Goal: Information Seeking & Learning: Learn about a topic

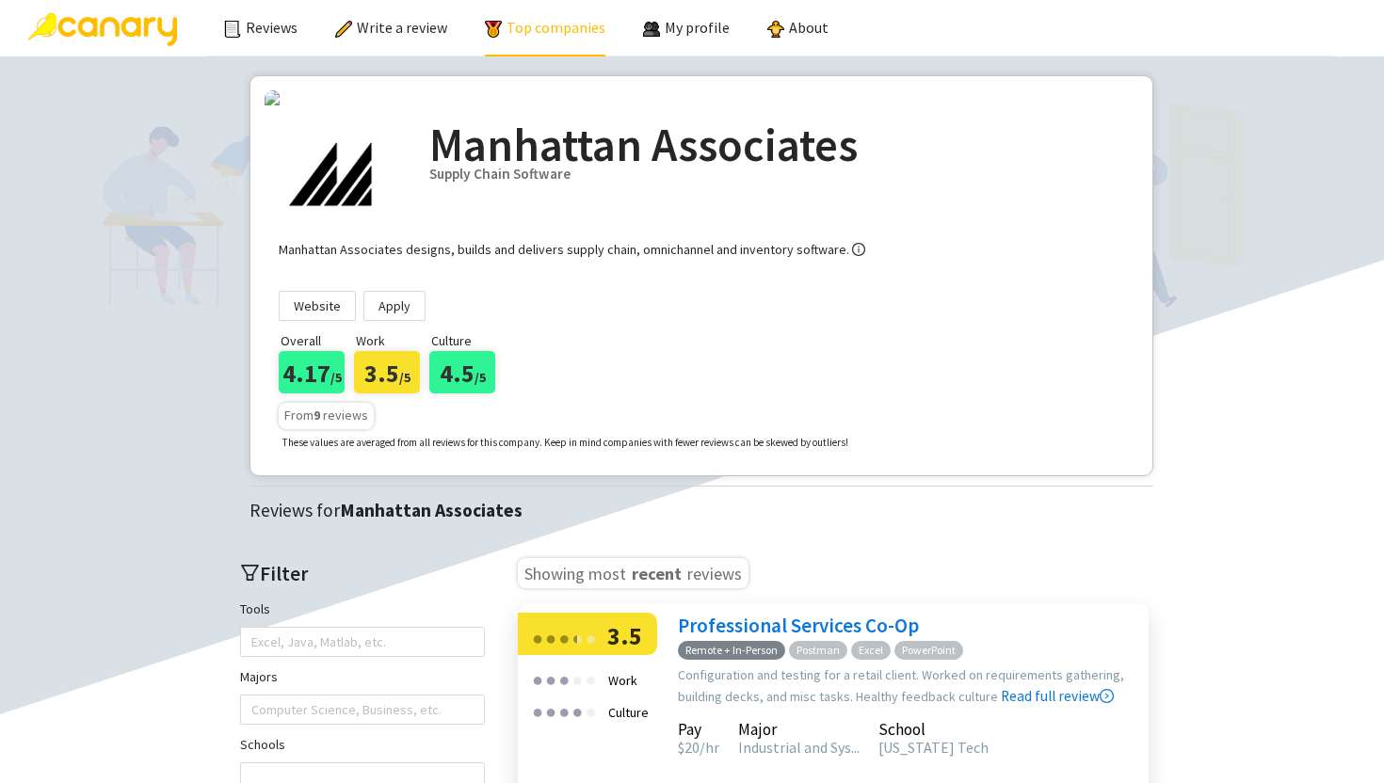
click at [515, 27] on link "Top companies" at bounding box center [545, 27] width 120 height 19
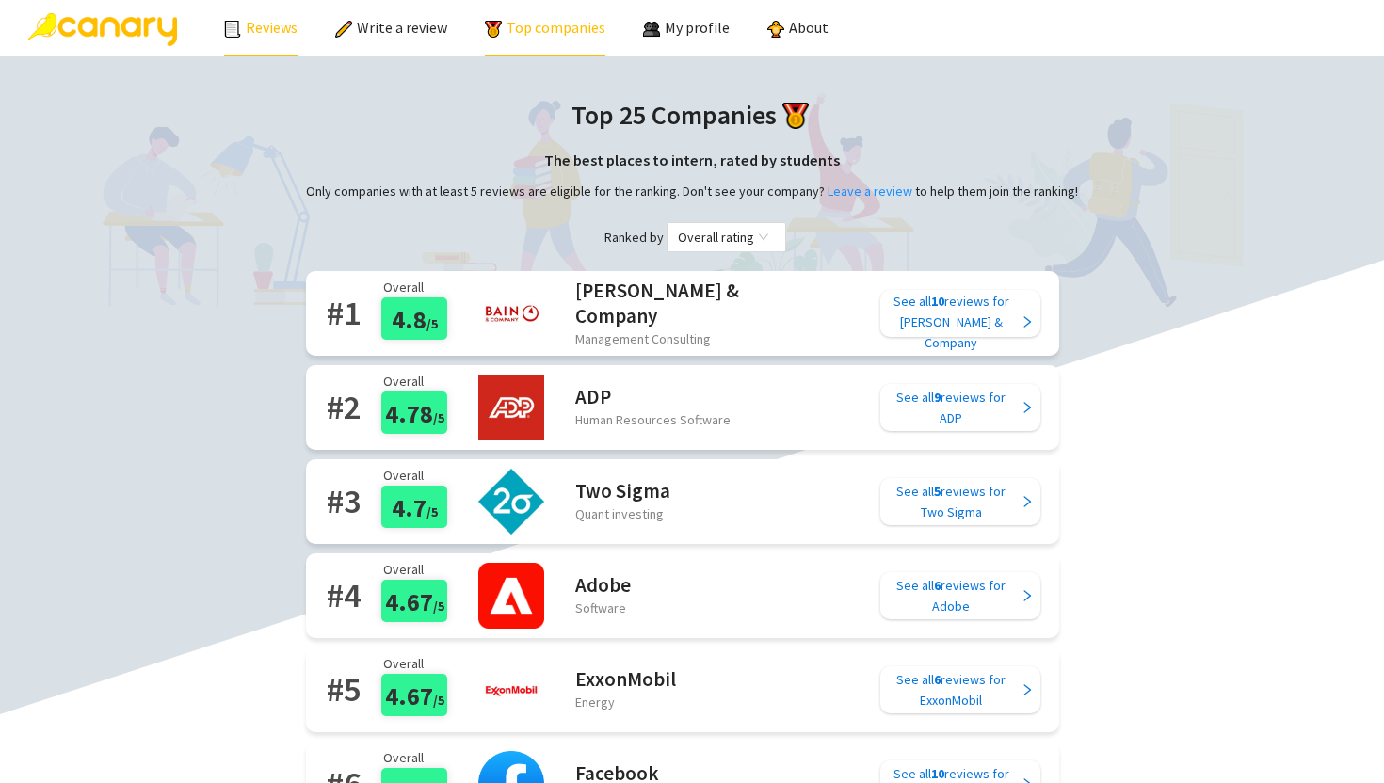
click at [288, 36] on link "Reviews" at bounding box center [260, 27] width 73 height 19
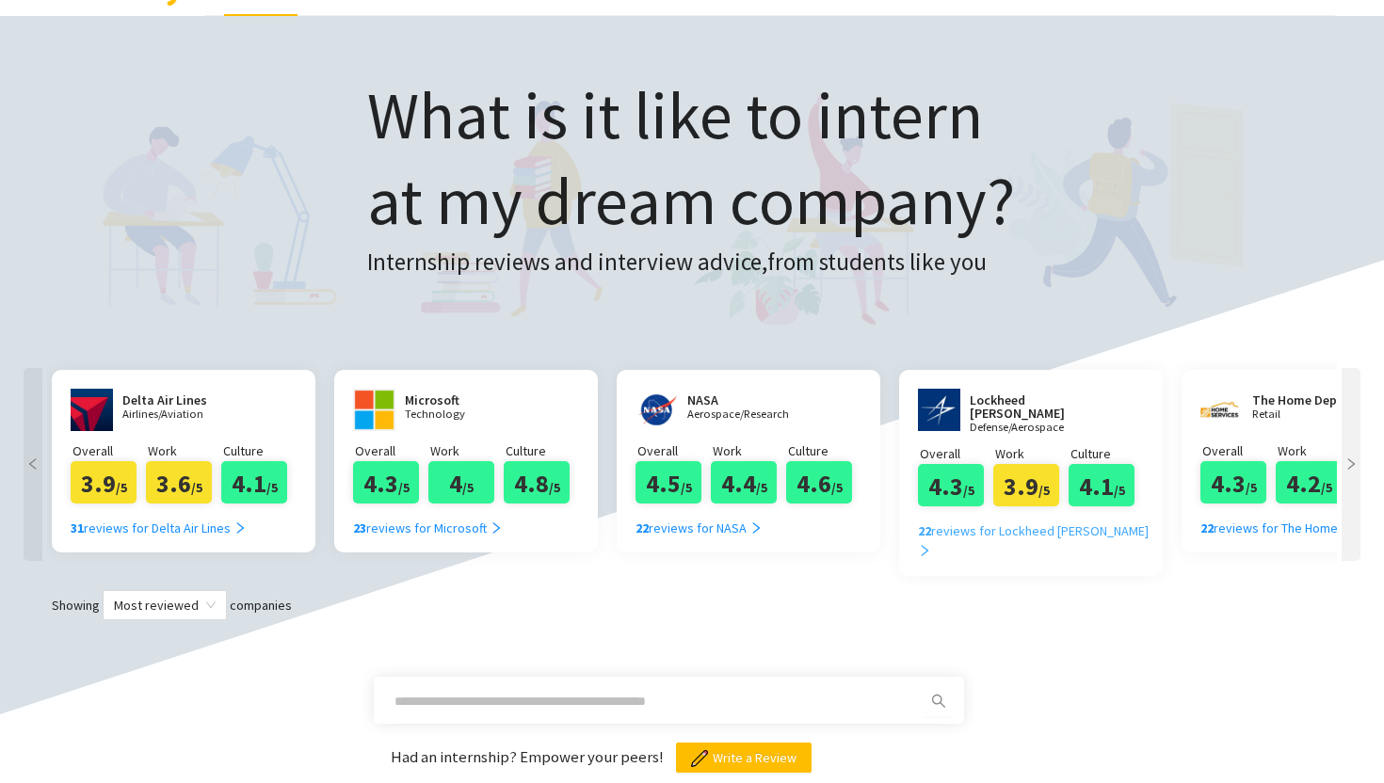
scroll to position [40, 0]
click at [1355, 464] on icon "right" at bounding box center [1350, 464] width 13 height 13
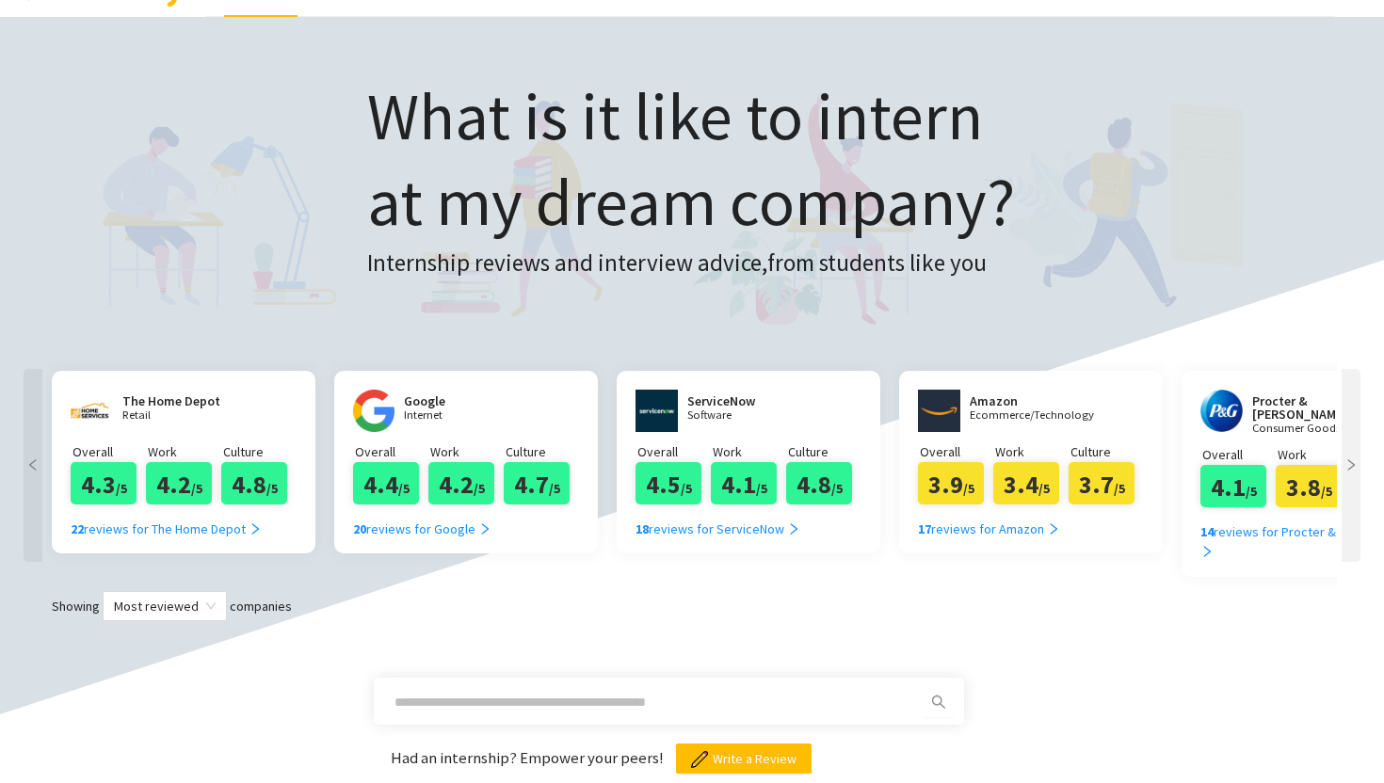
click at [1355, 464] on icon "right" at bounding box center [1350, 464] width 13 height 13
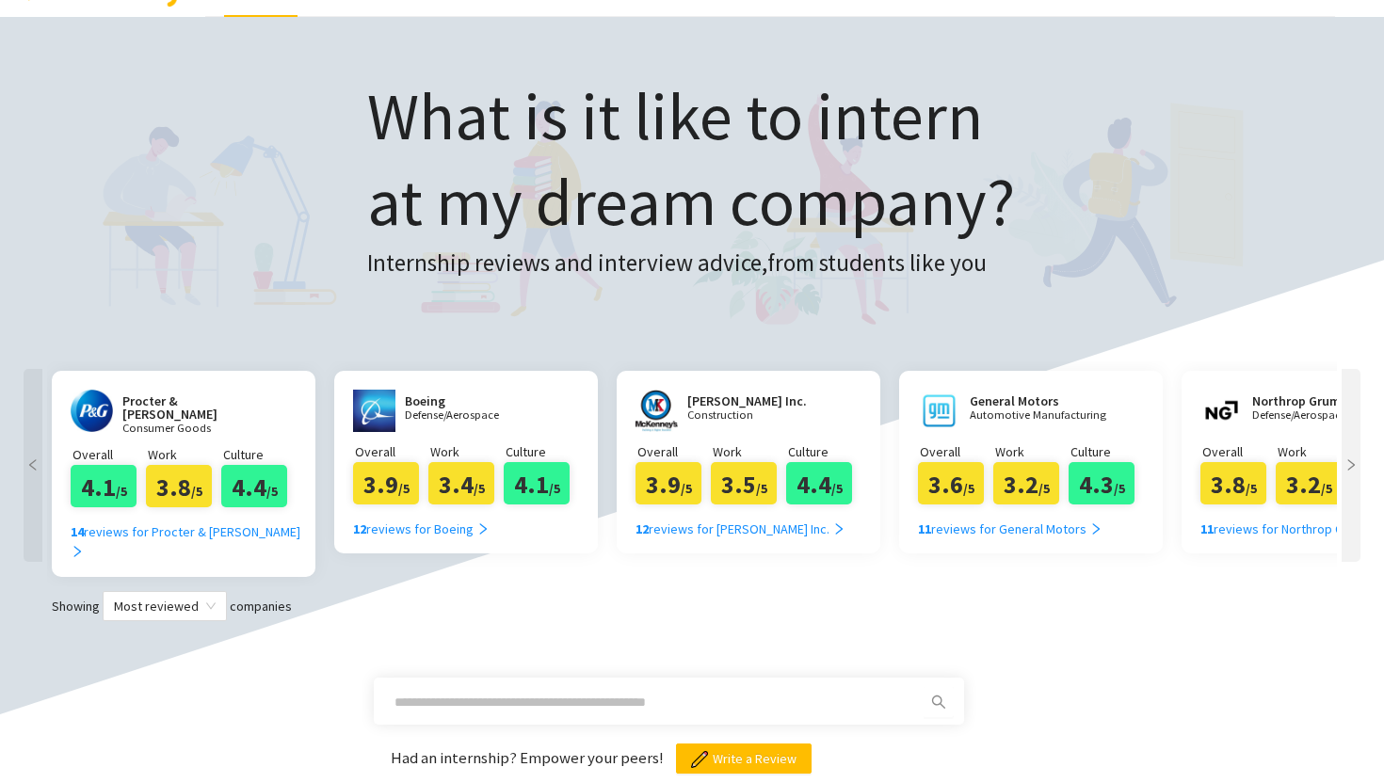
click at [1355, 464] on icon "right" at bounding box center [1350, 464] width 13 height 13
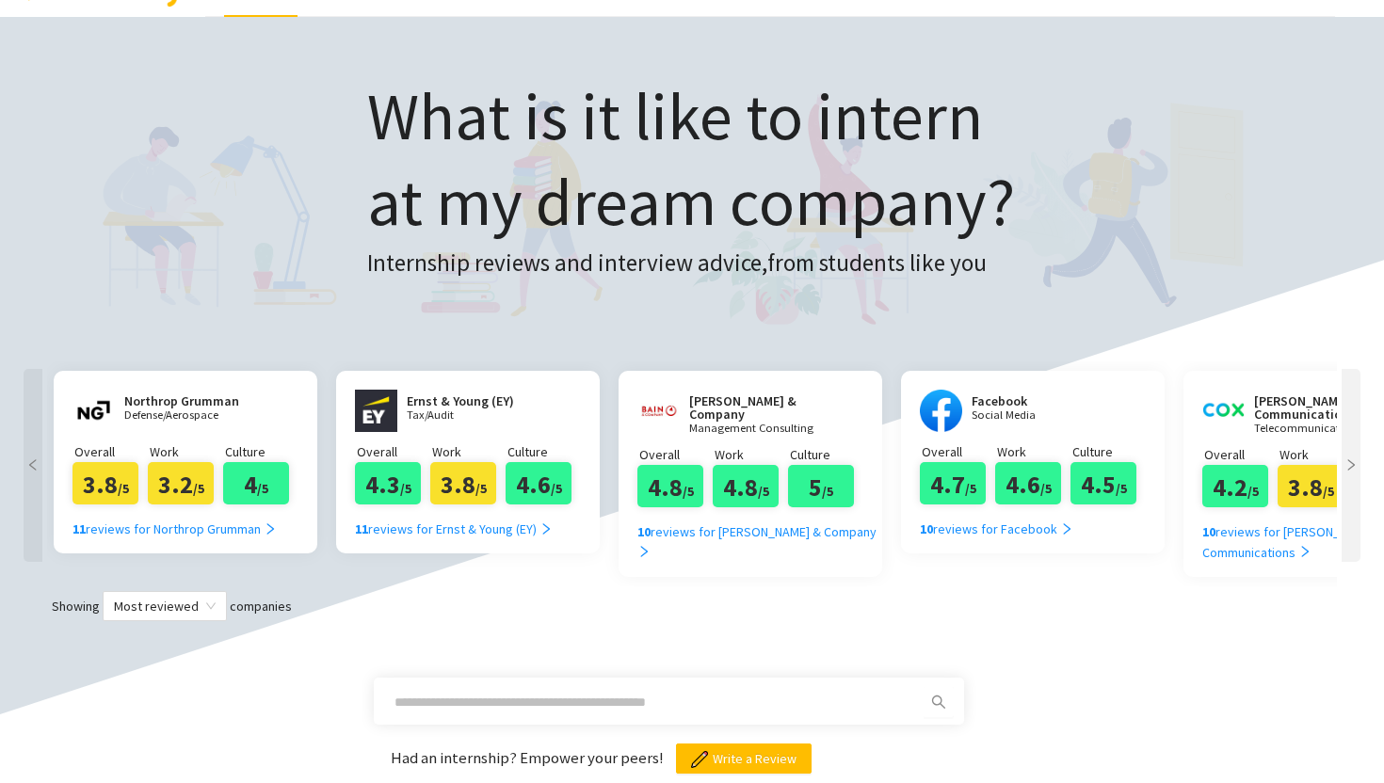
scroll to position [0, 3389]
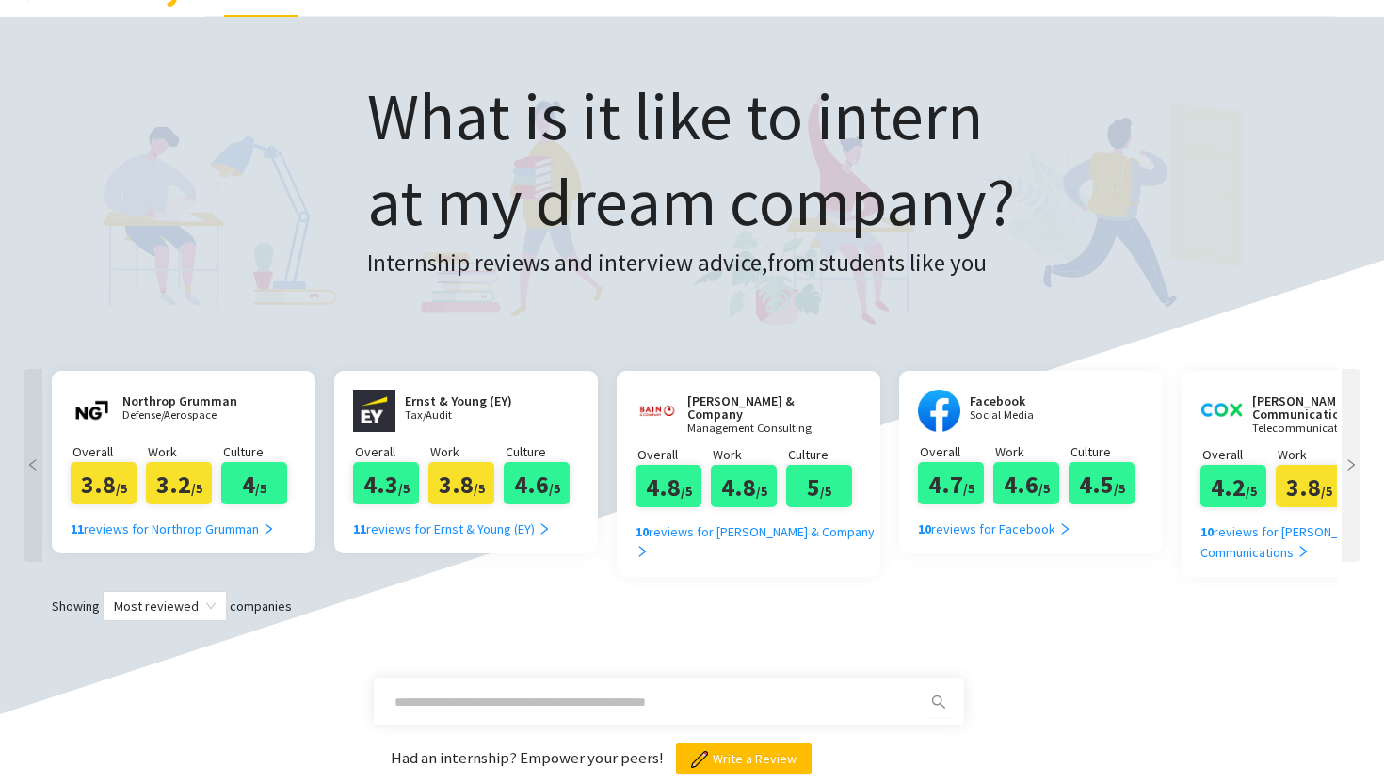
click at [30, 429] on div at bounding box center [33, 465] width 19 height 193
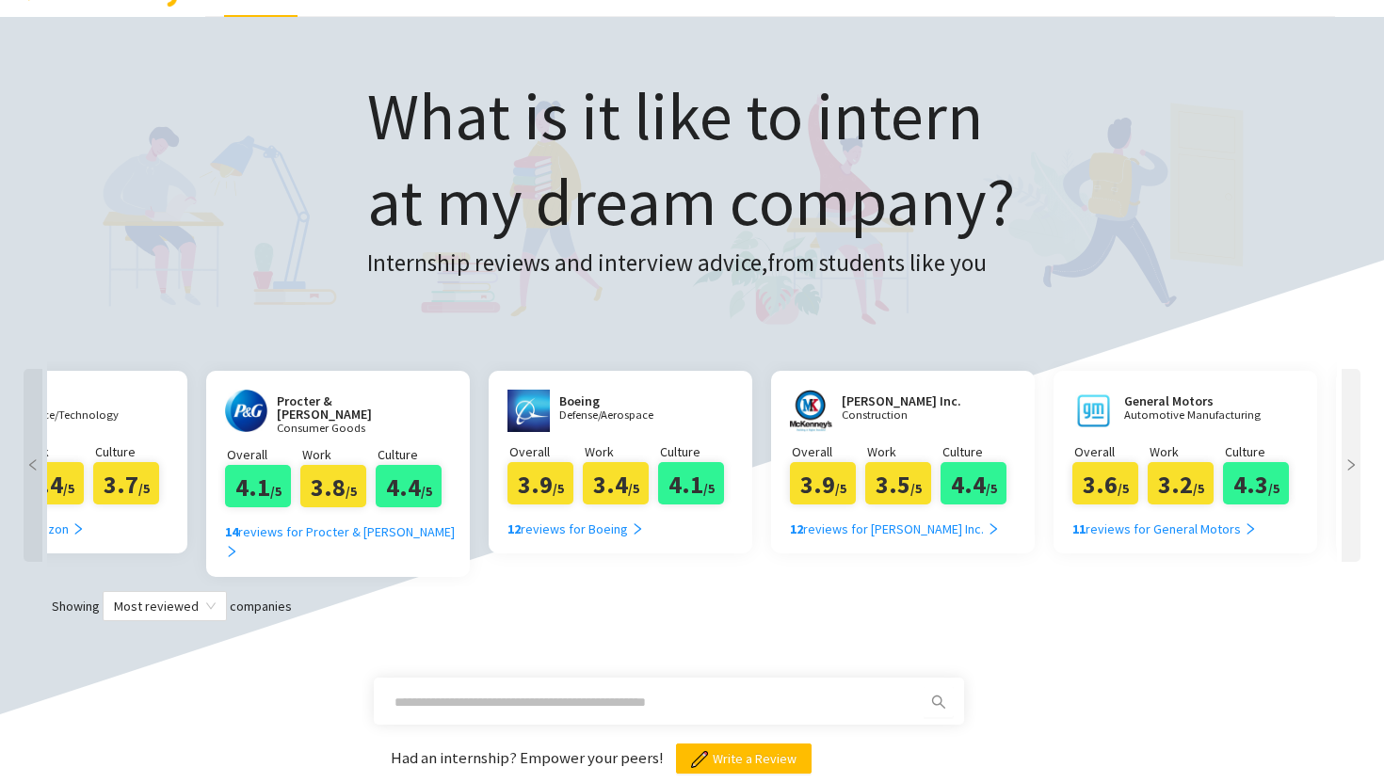
scroll to position [0, 2099]
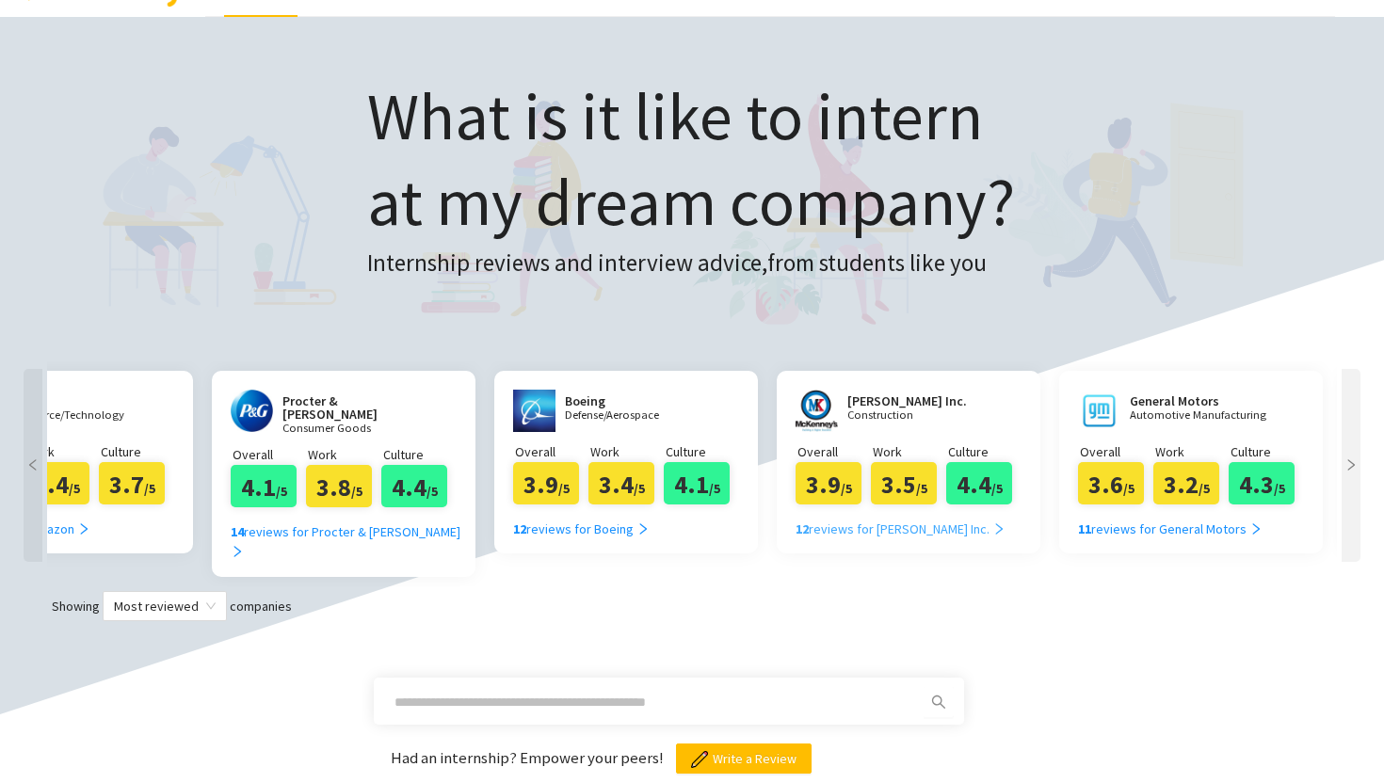
click at [838, 533] on div "12 reviews for McKenney's Inc." at bounding box center [900, 529] width 210 height 21
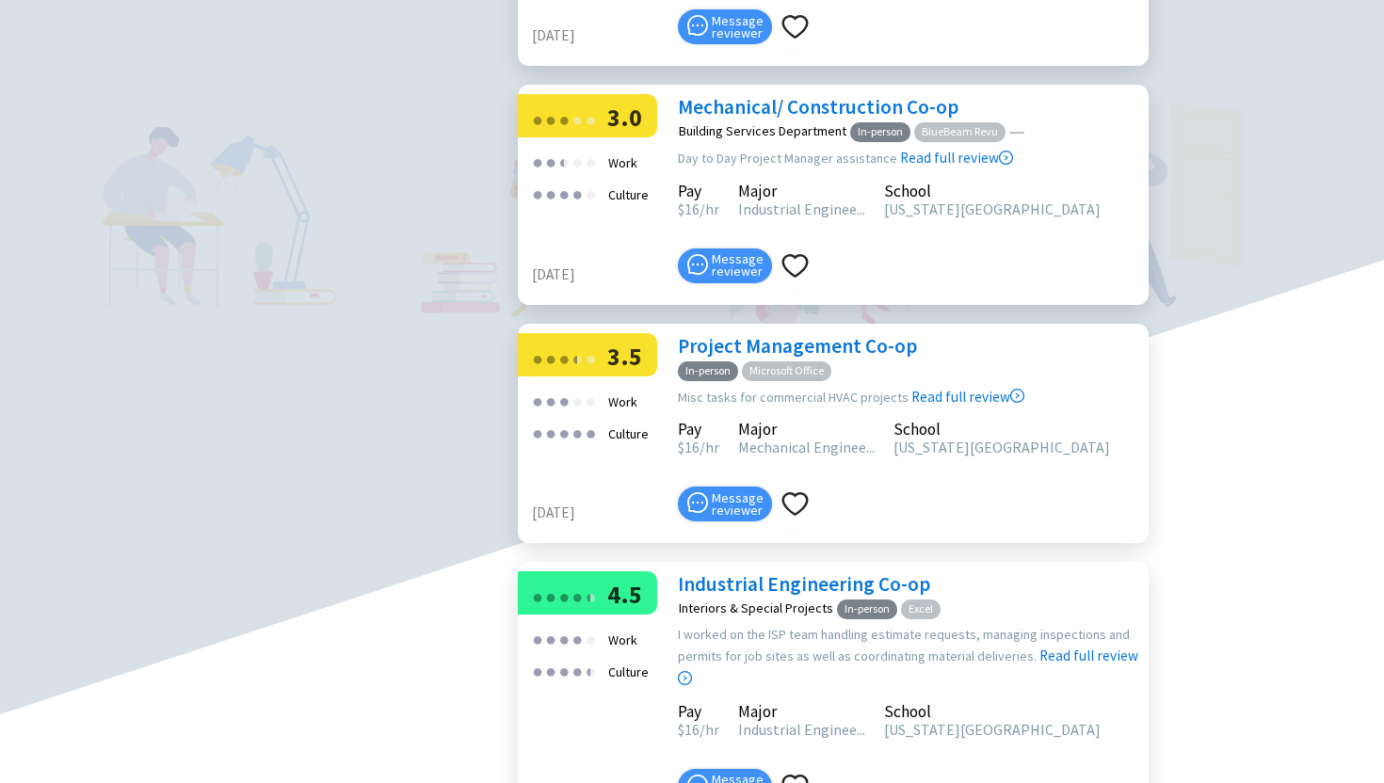
scroll to position [1396, 0]
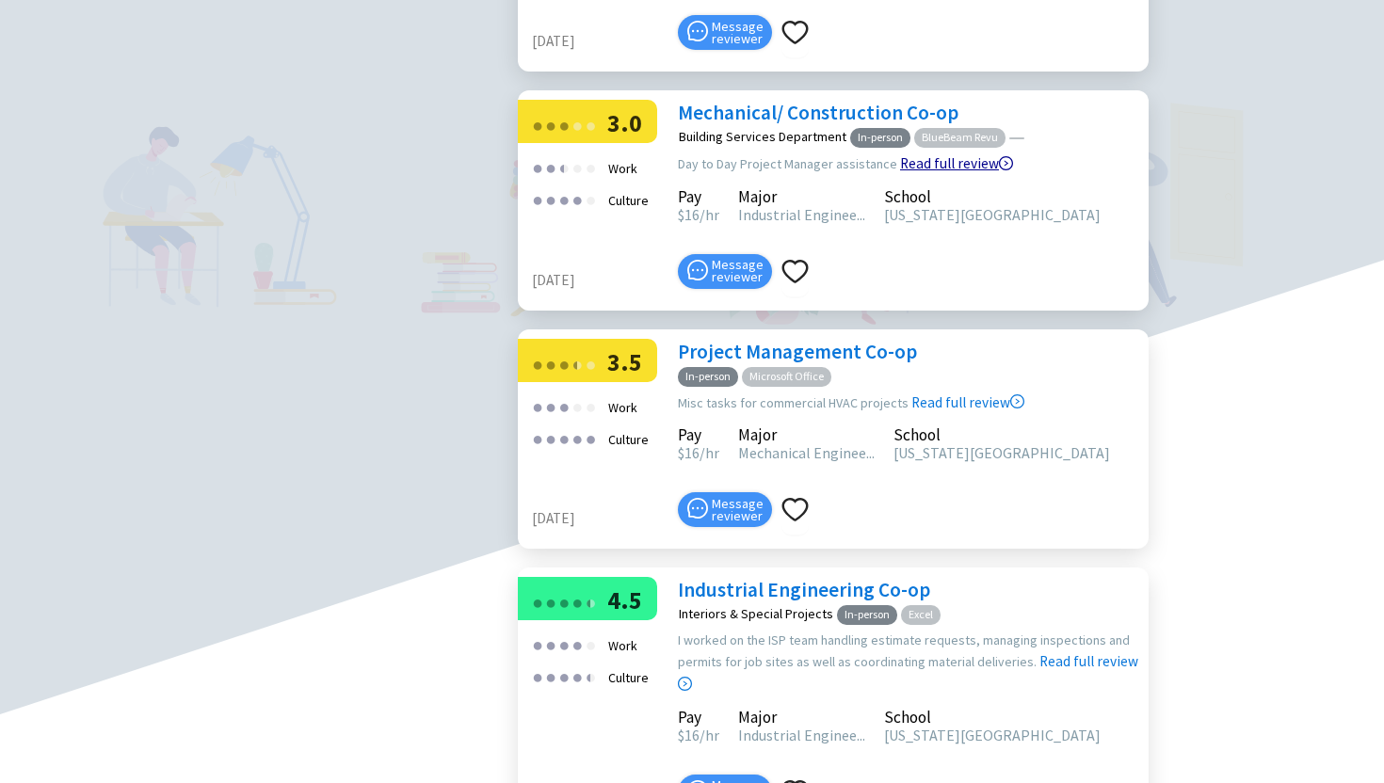
click at [930, 172] on link "Read full review" at bounding box center [956, 116] width 113 height 112
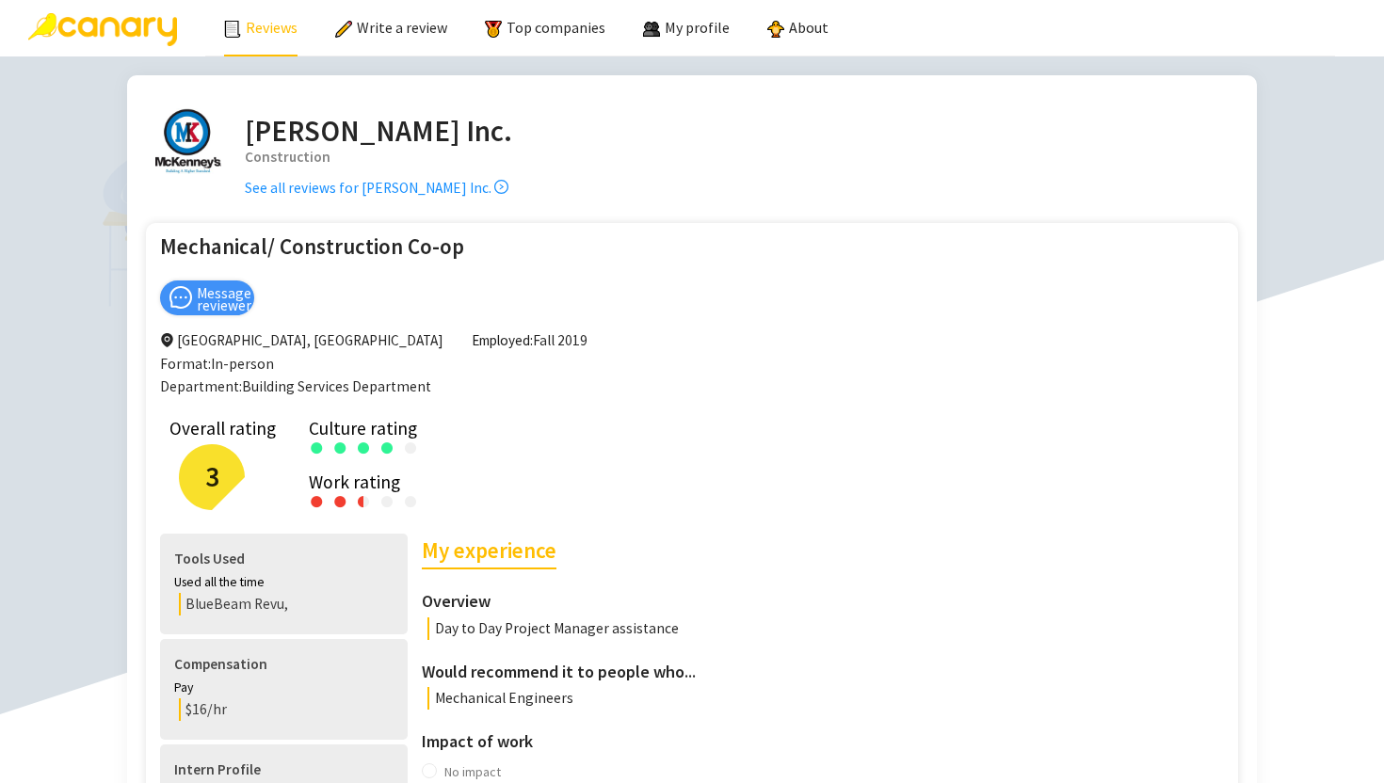
click at [252, 28] on link "Reviews" at bounding box center [260, 27] width 73 height 19
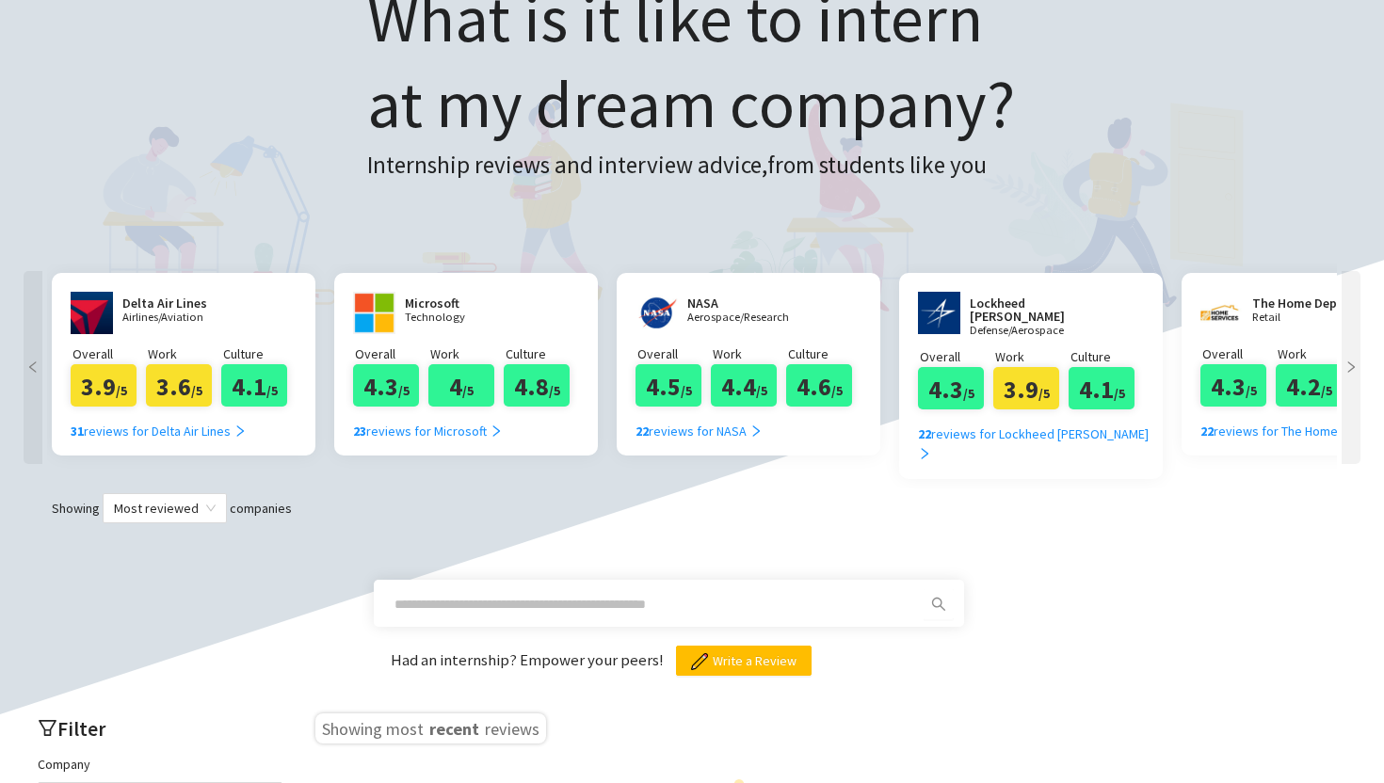
scroll to position [140, 0]
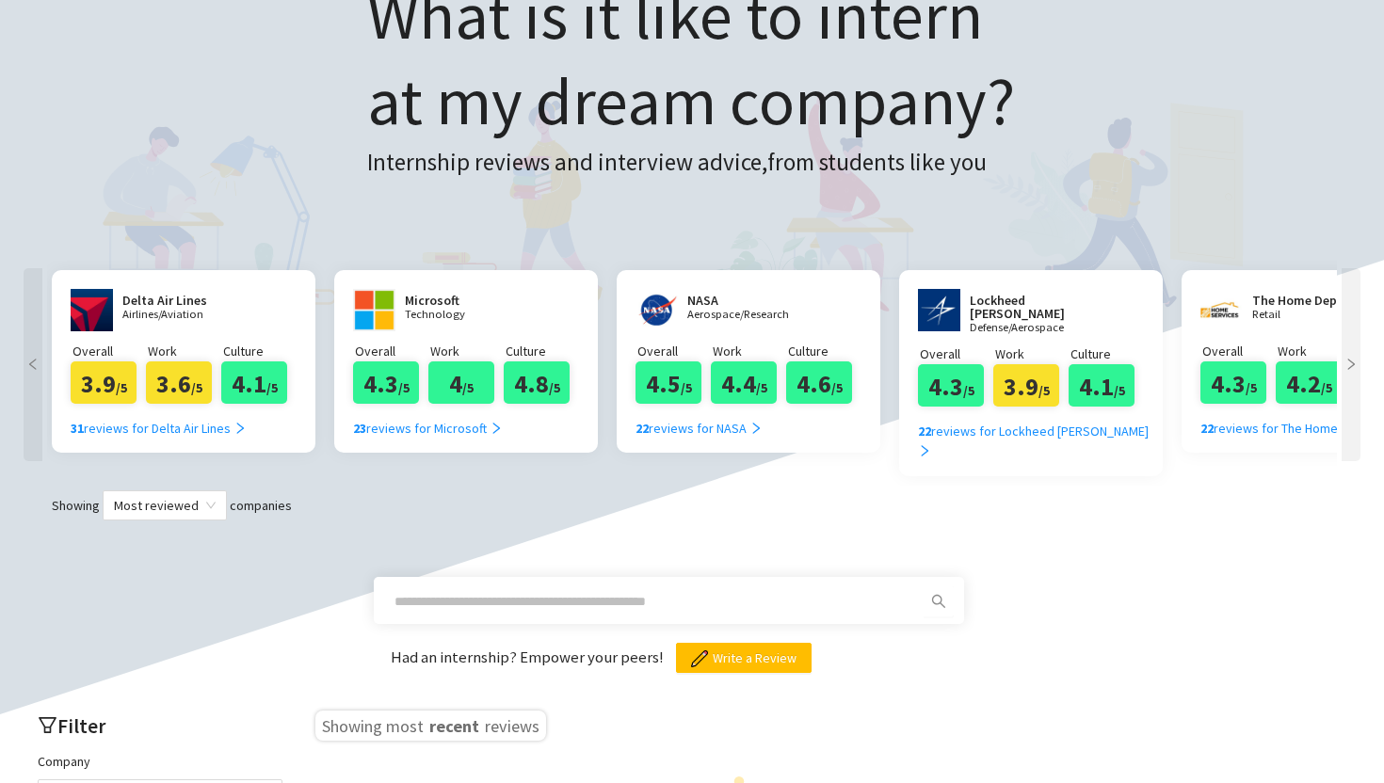
click at [478, 586] on span at bounding box center [653, 601] width 541 height 30
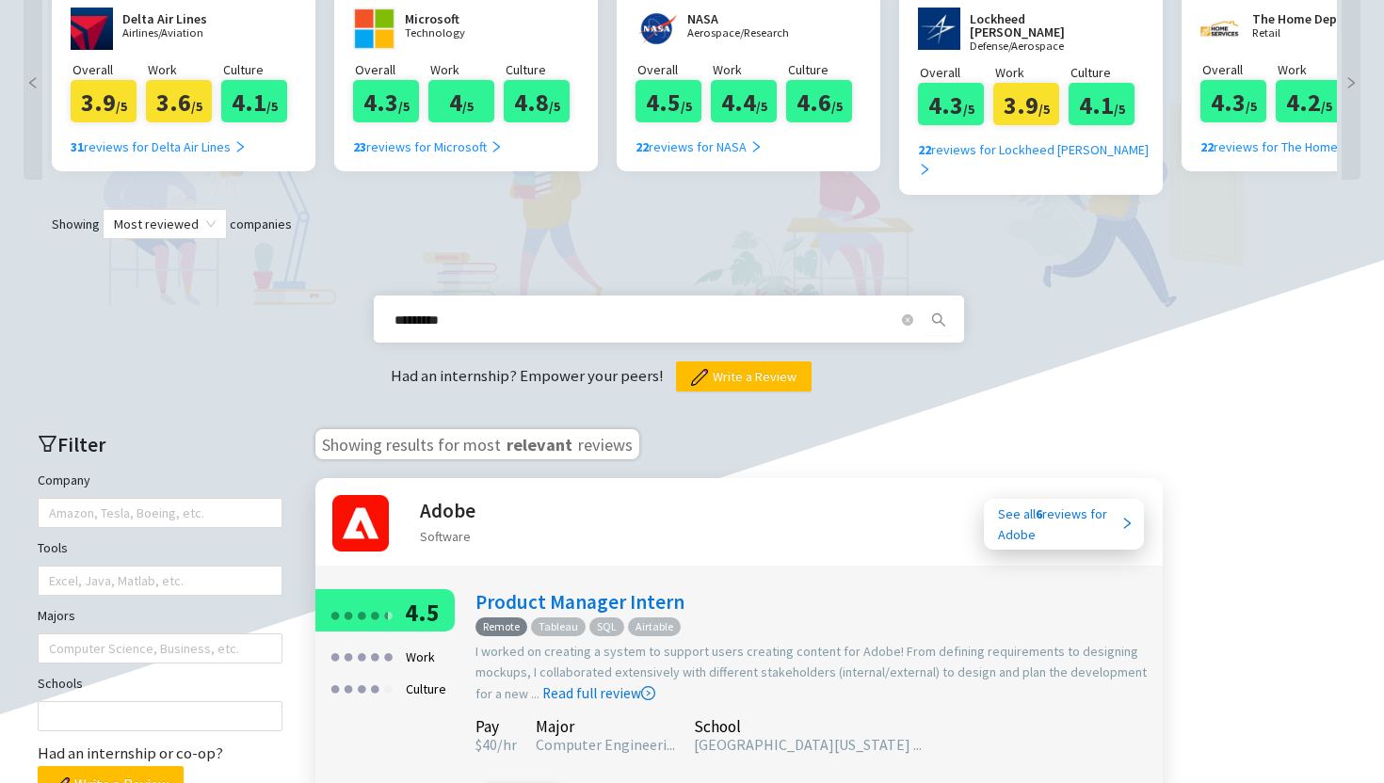
scroll to position [431, 0]
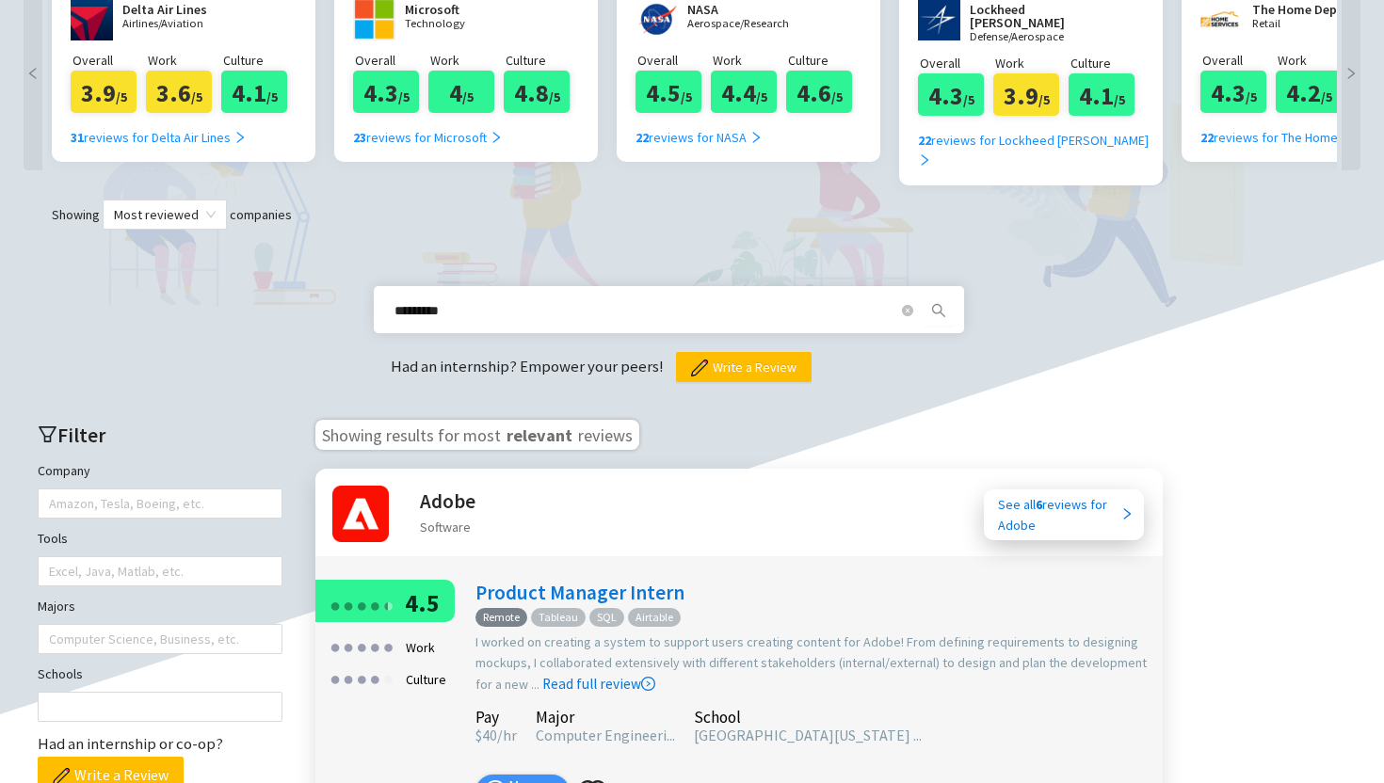
type input "*********"
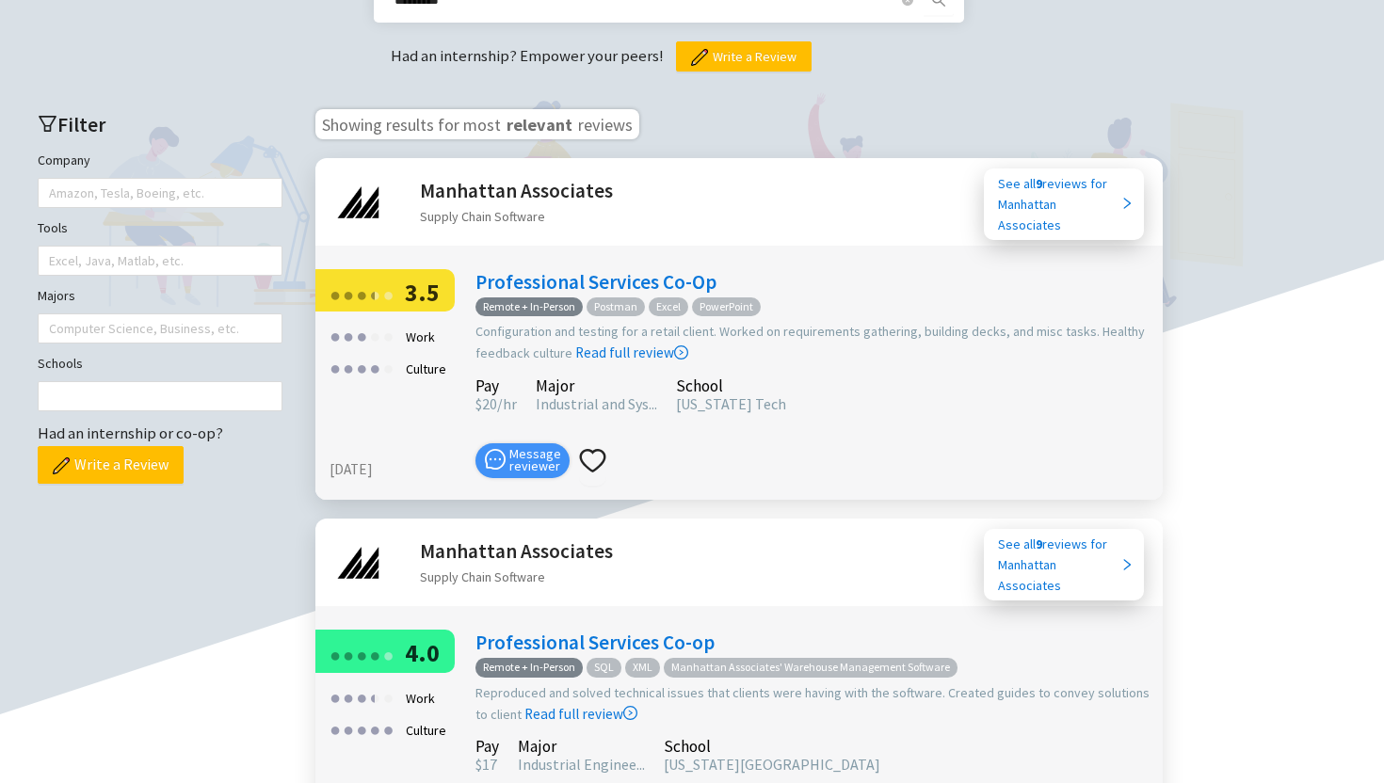
scroll to position [748, 0]
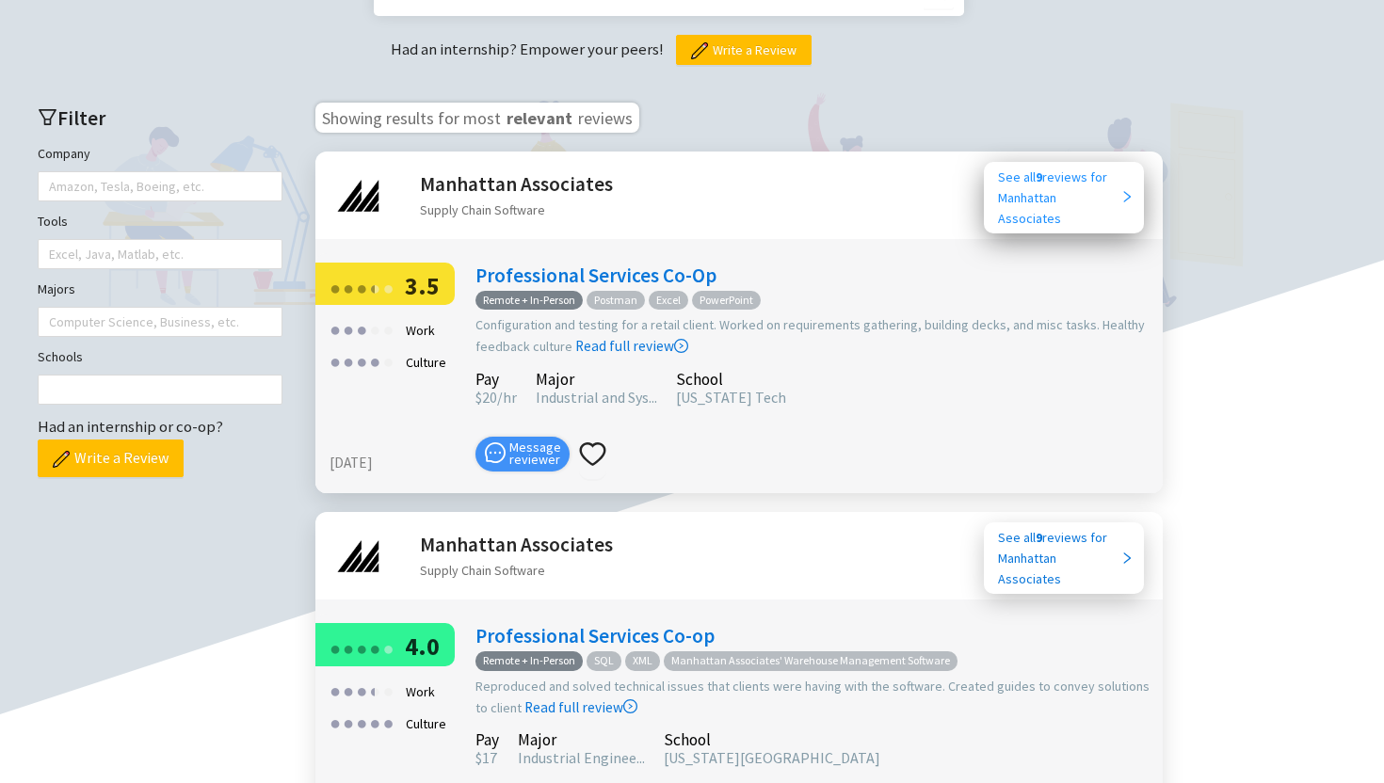
click at [1065, 176] on div "See all 9 reviews for Manhattan Associates" at bounding box center [1059, 198] width 122 height 62
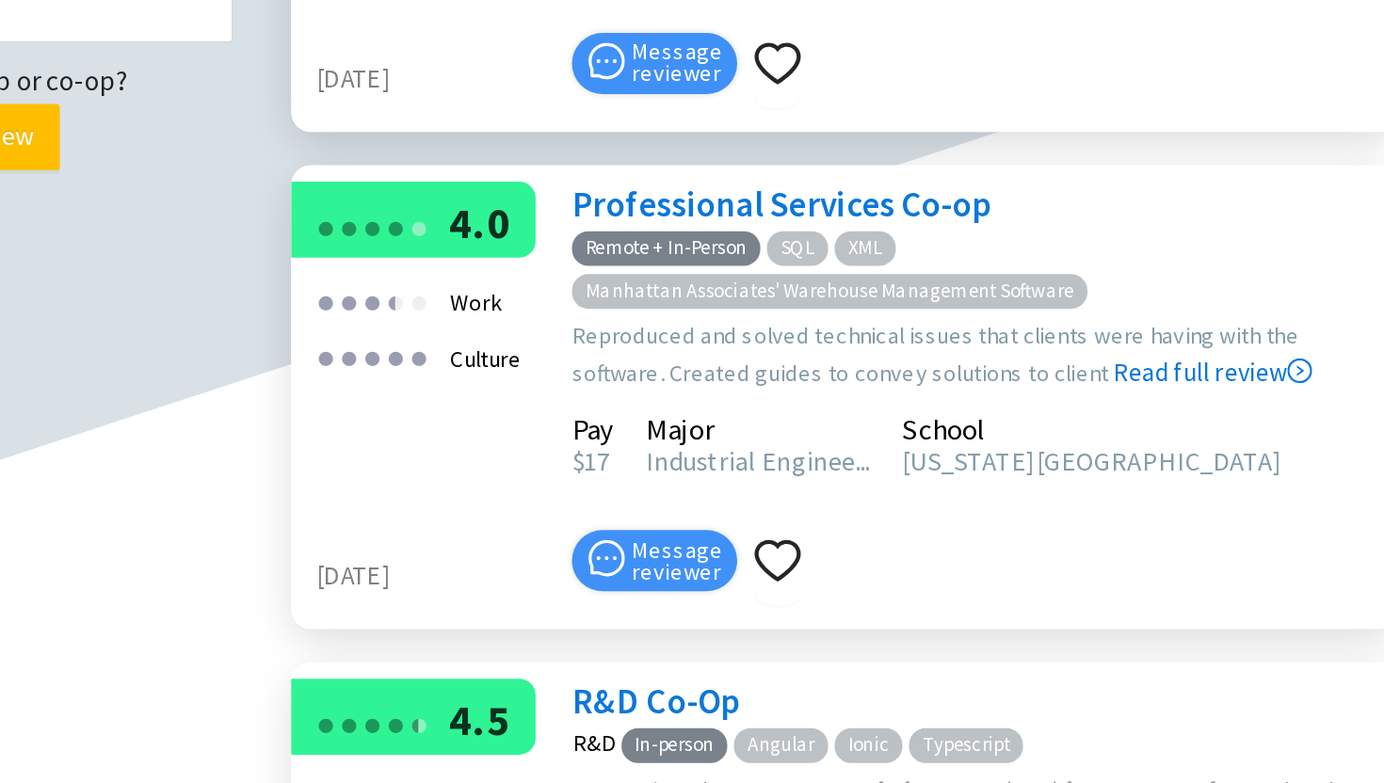
scroll to position [603, 0]
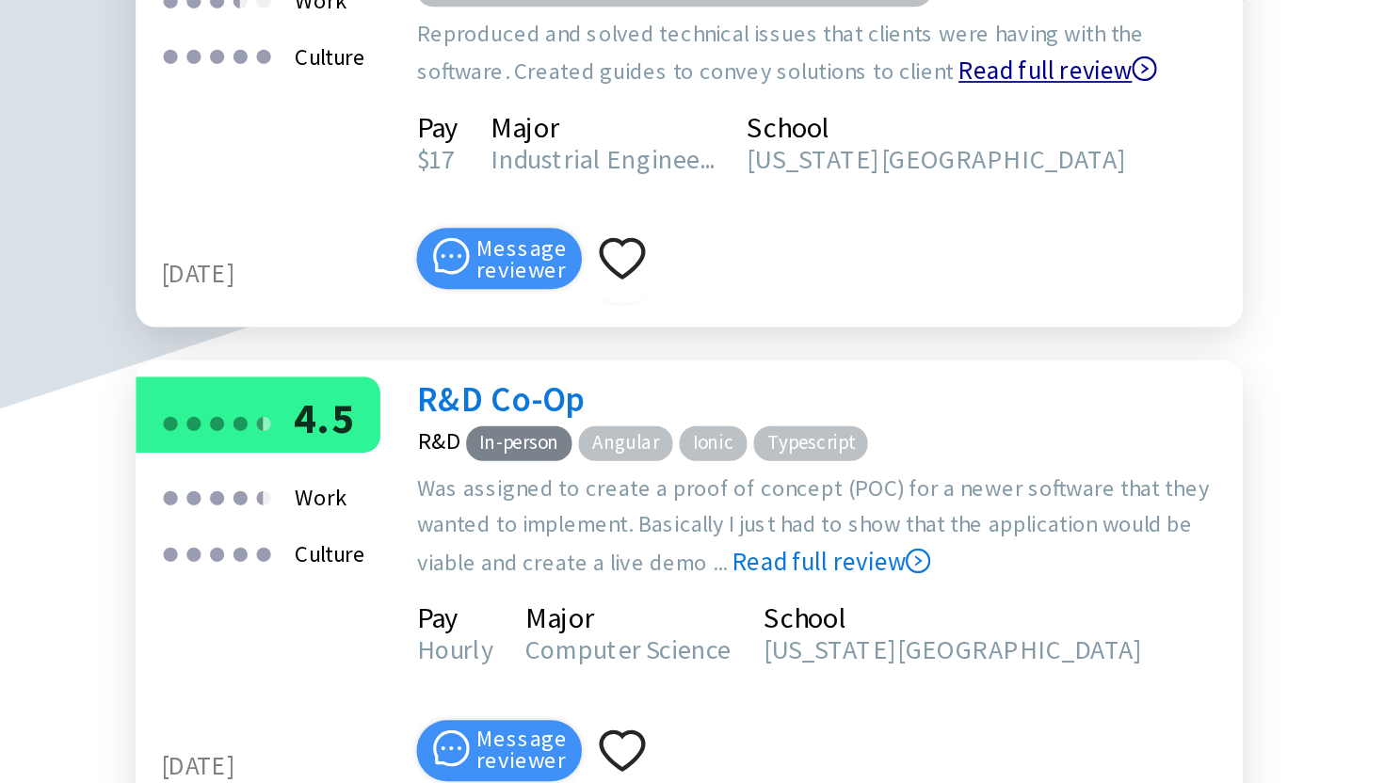
click at [987, 386] on link "Read full review" at bounding box center [1043, 330] width 113 height 112
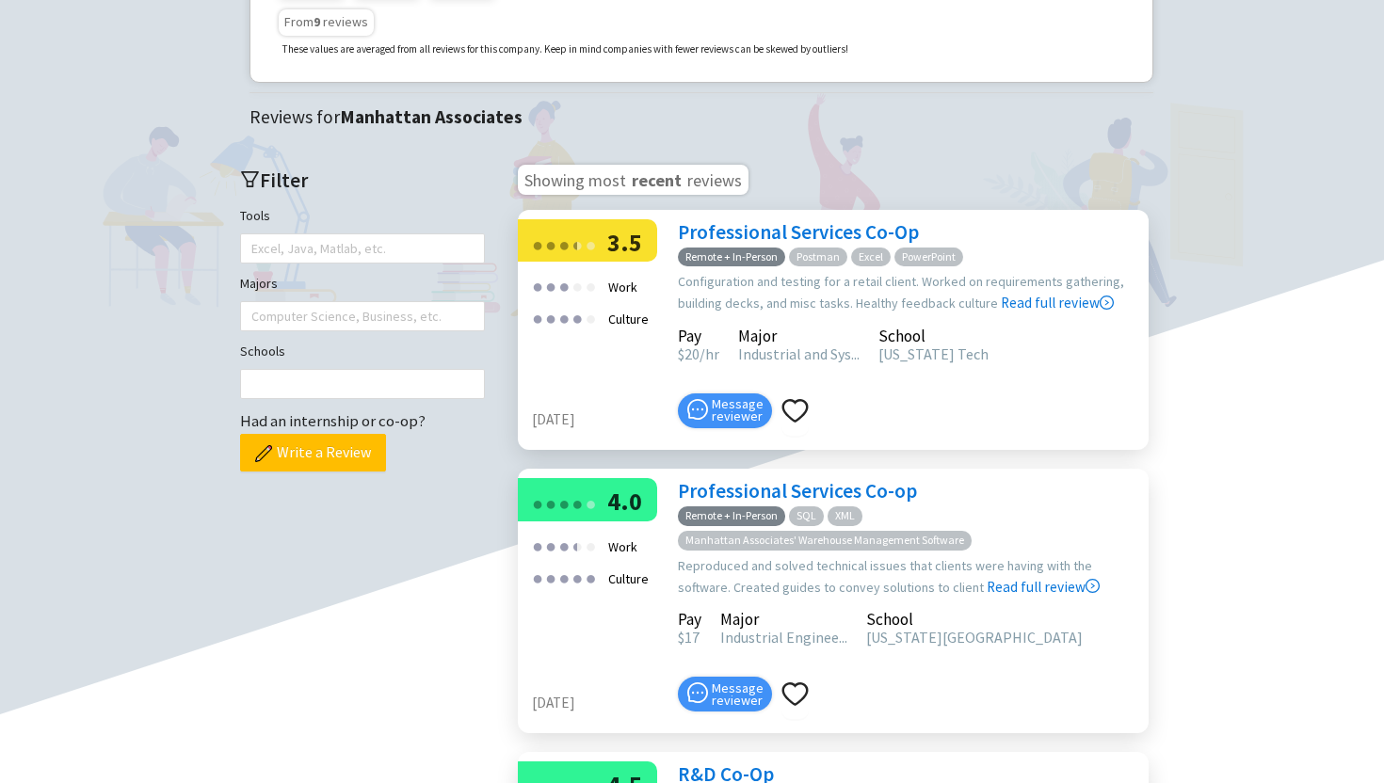
scroll to position [376, 0]
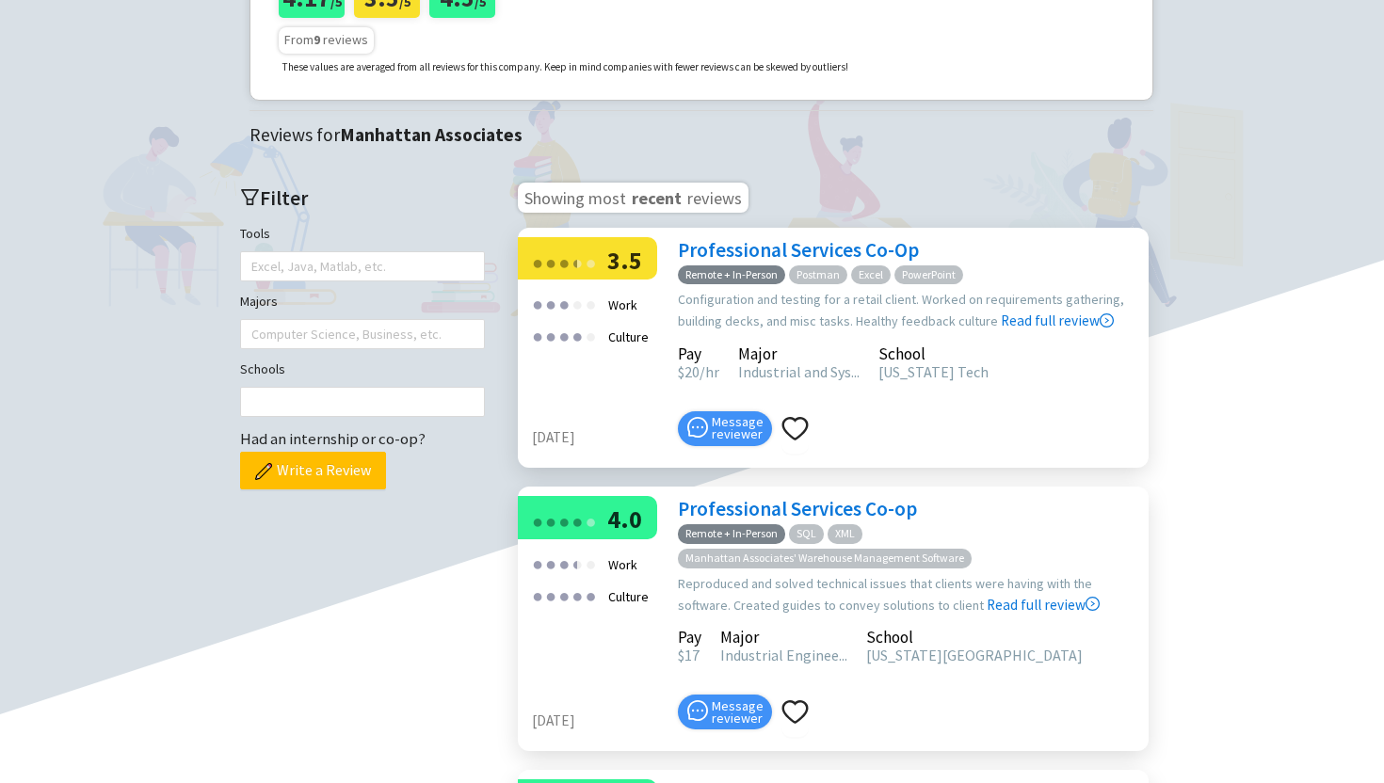
click at [643, 207] on span "recent" at bounding box center [657, 196] width 54 height 23
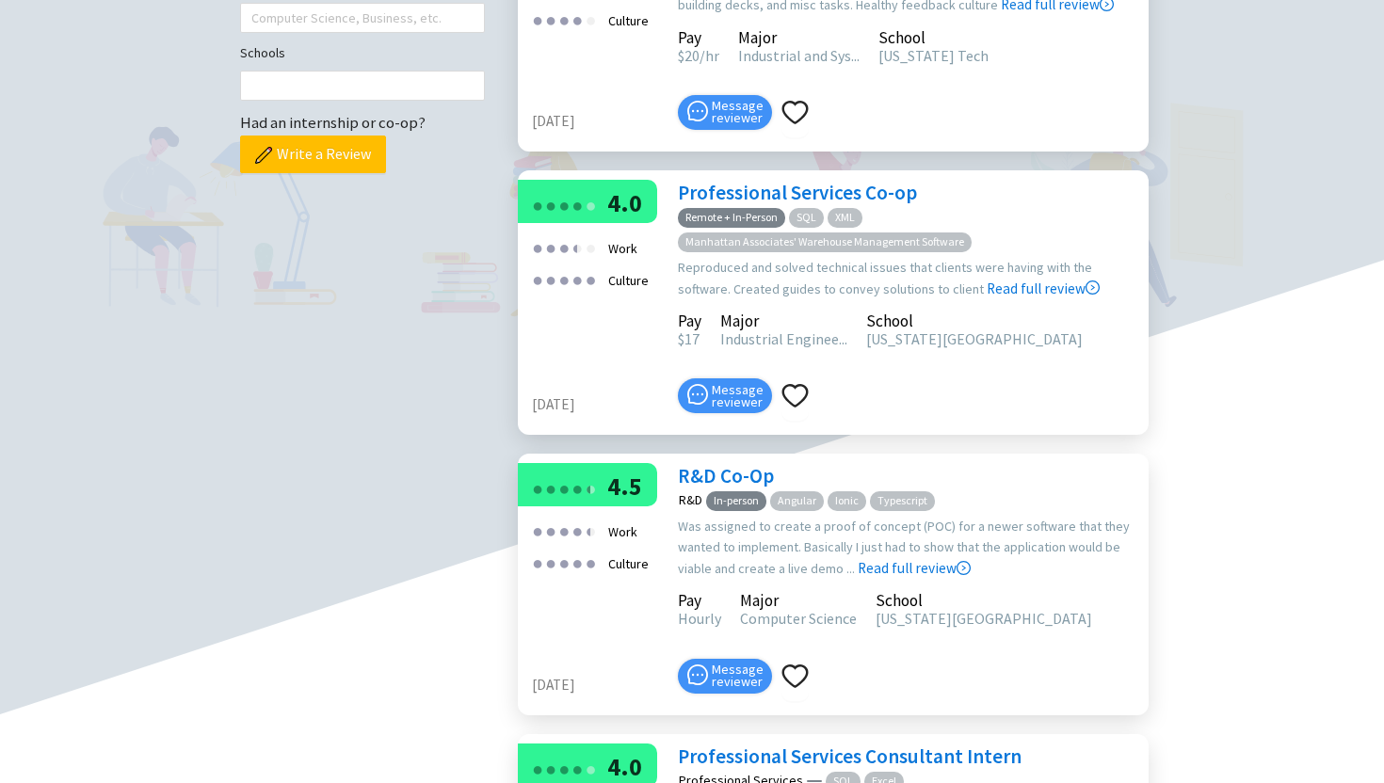
scroll to position [701, 0]
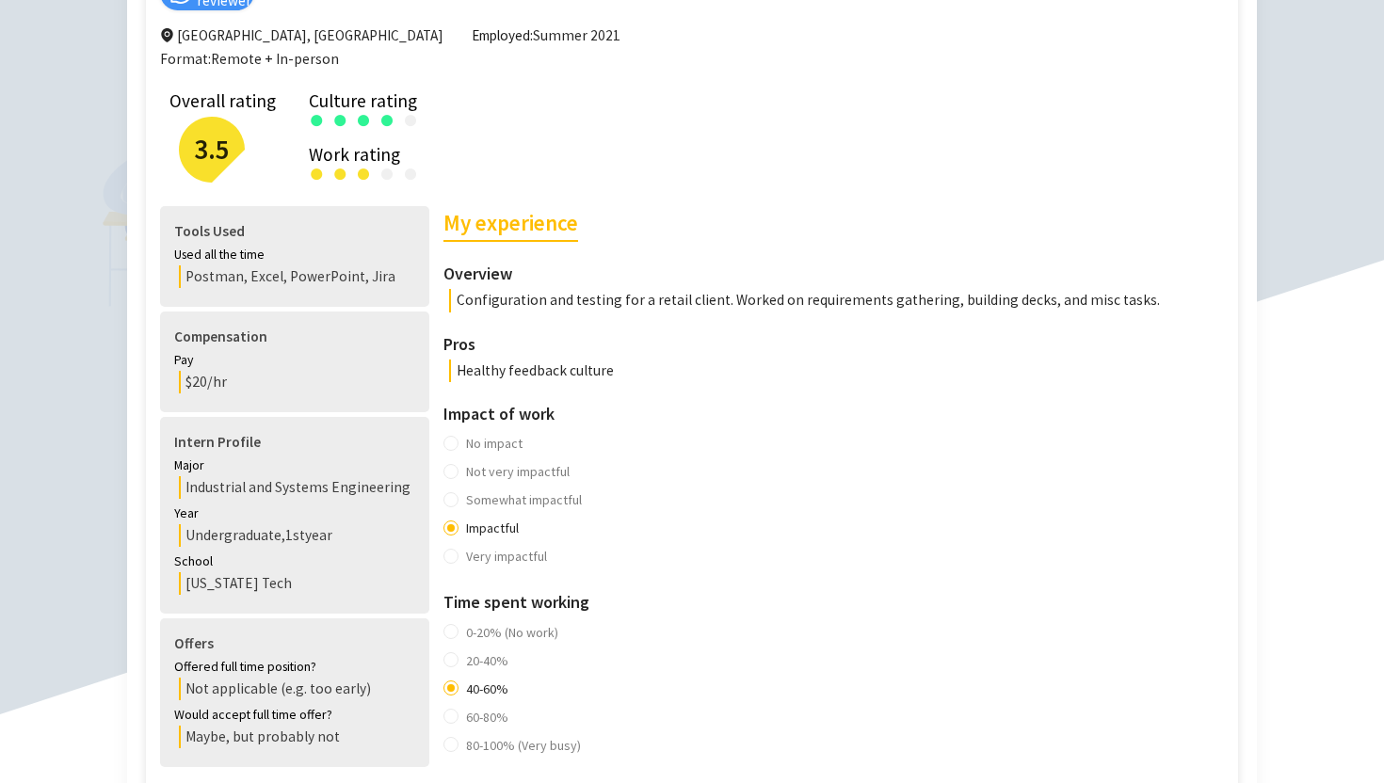
scroll to position [293, 0]
